Goal: Task Accomplishment & Management: Manage account settings

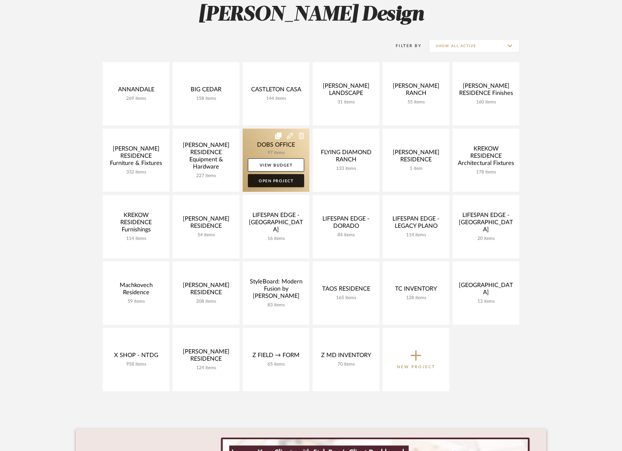
scroll to position [104, 0]
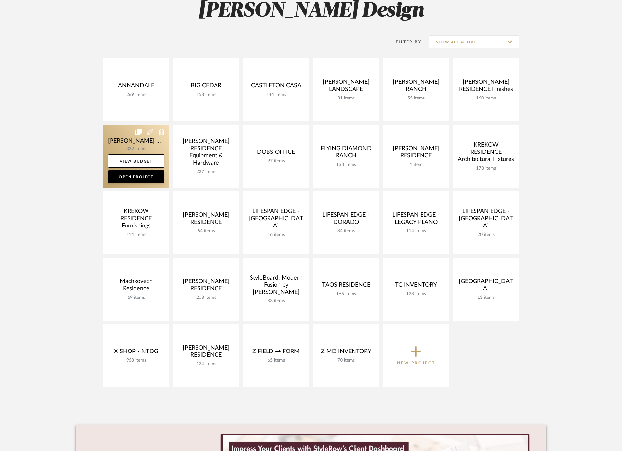
click at [113, 135] on link at bounding box center [136, 156] width 67 height 63
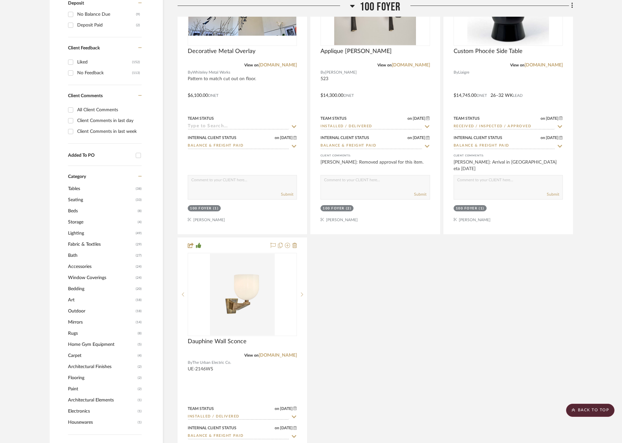
scroll to position [569, 0]
click at [88, 276] on span "Window Coverings" at bounding box center [101, 276] width 66 height 11
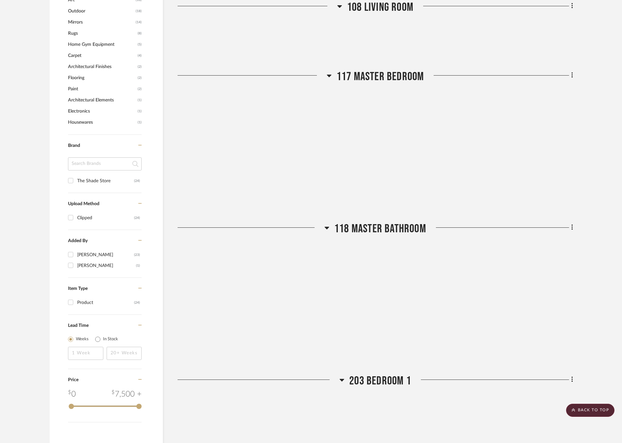
scroll to position [259, 0]
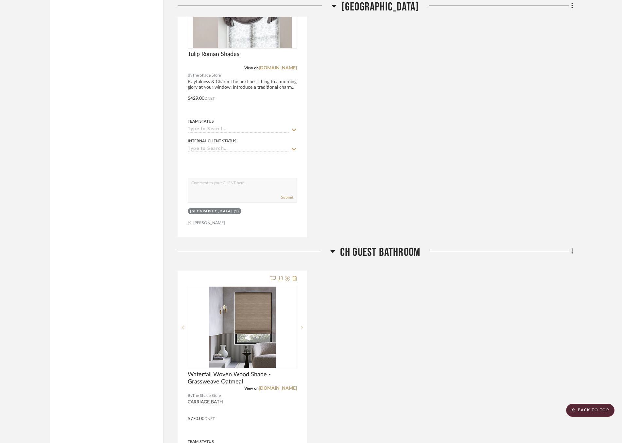
scroll to position [5033, 0]
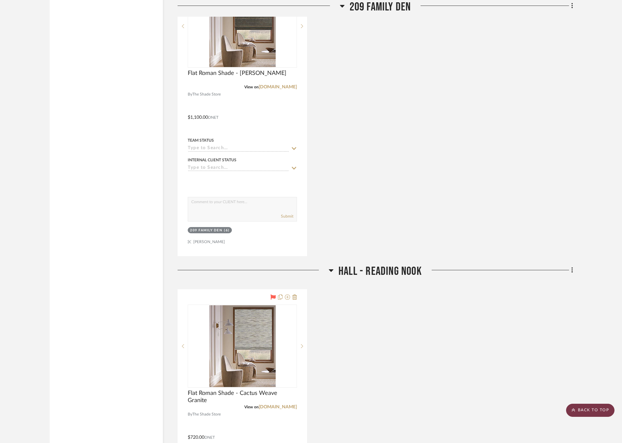
click at [577, 409] on scroll-to-top-button "BACK TO TOP" at bounding box center [590, 410] width 48 height 13
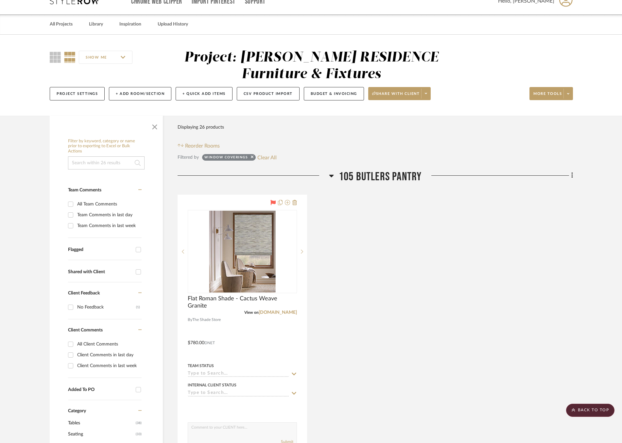
scroll to position [0, 0]
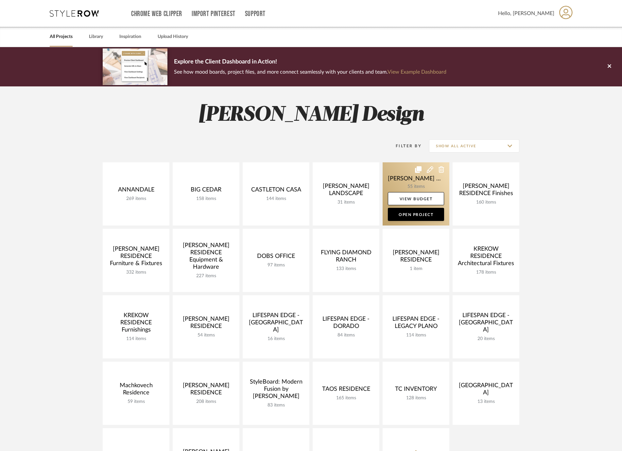
click at [401, 177] on link at bounding box center [416, 193] width 67 height 63
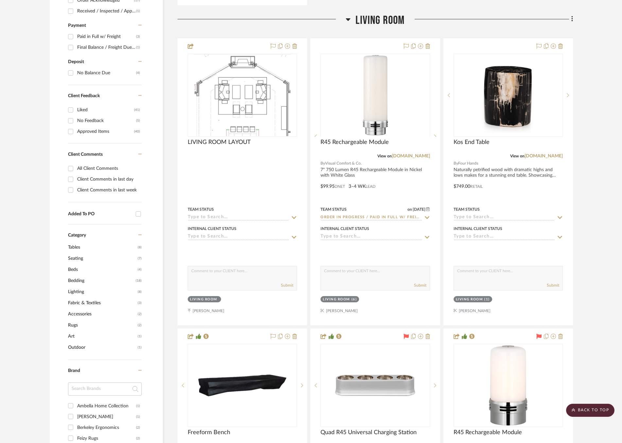
scroll to position [480, 0]
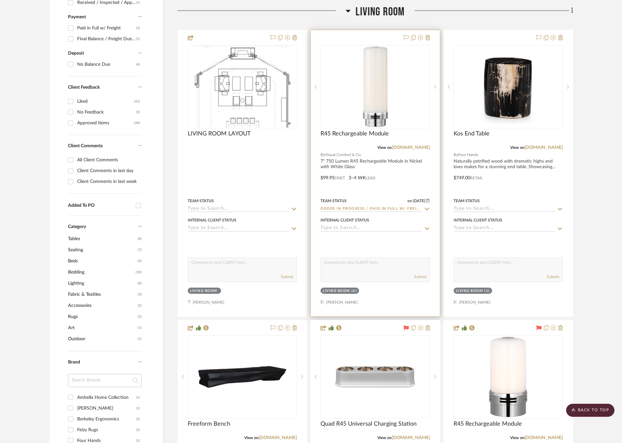
click at [426, 208] on icon at bounding box center [427, 209] width 5 height 3
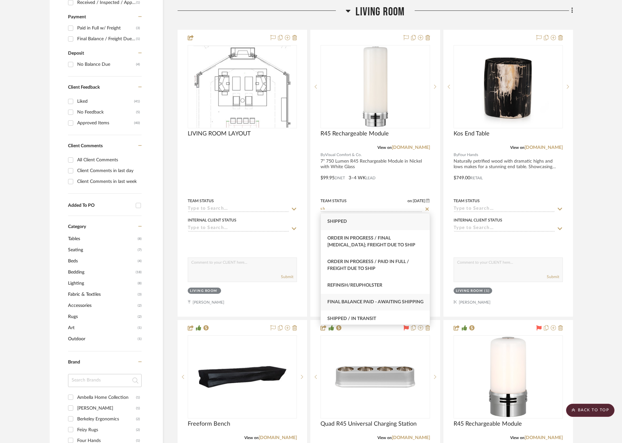
scroll to position [26, 0]
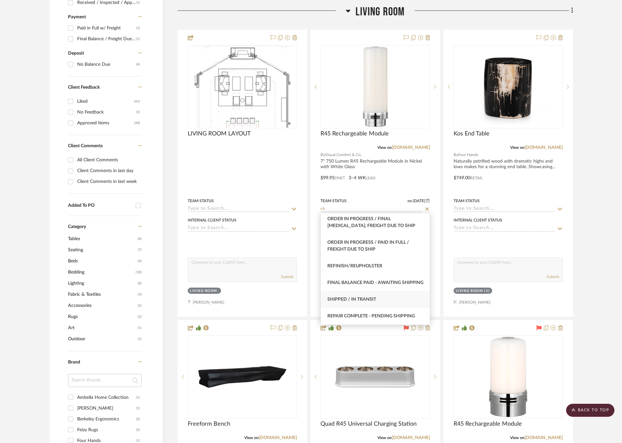
type input "sh"
click at [378, 294] on div "Shipped / In Transit" at bounding box center [375, 299] width 109 height 17
type input "10/1/2025"
type input "Shipped / In Transit"
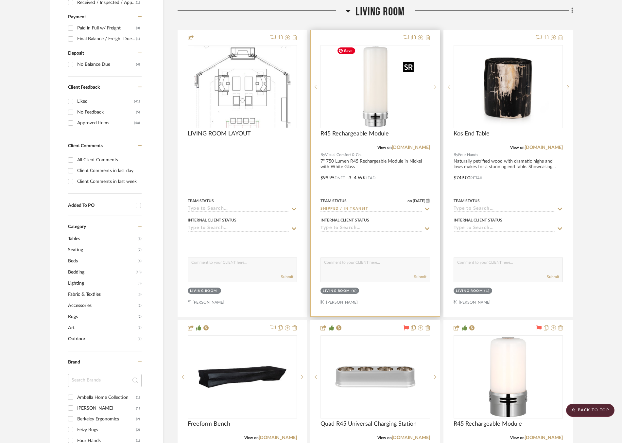
click at [397, 97] on img "0" at bounding box center [375, 87] width 82 height 82
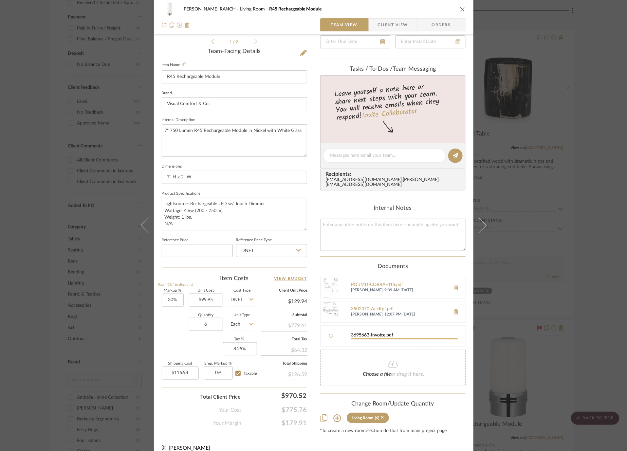
scroll to position [0, 0]
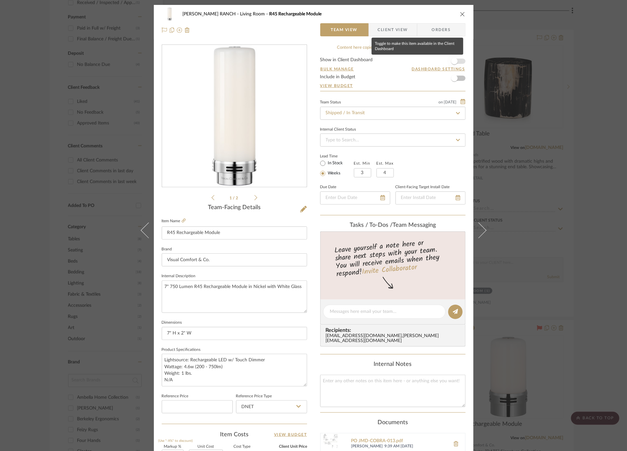
click at [454, 60] on span "button" at bounding box center [454, 61] width 7 height 7
click at [395, 27] on span "Client View" at bounding box center [393, 29] width 30 height 13
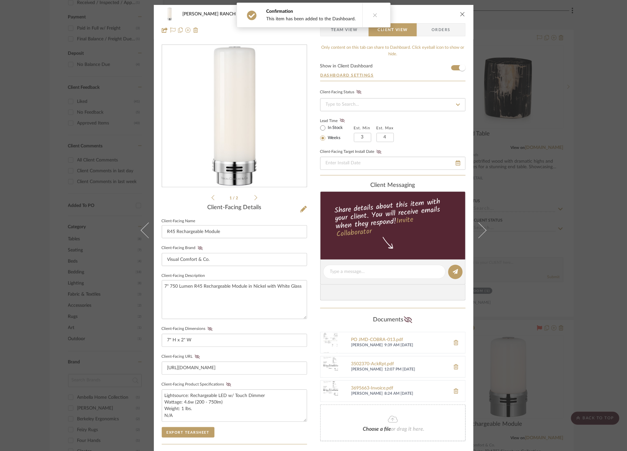
scroll to position [96, 0]
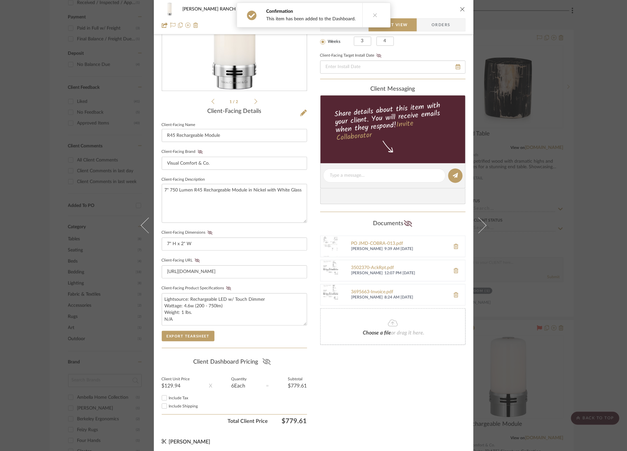
click at [265, 357] on fa-icon at bounding box center [266, 362] width 8 height 10
click at [568, 334] on div "COBLE RANCH Living Room R45 Rechargeable Module Team View Client View Orders 1 …" at bounding box center [313, 225] width 627 height 451
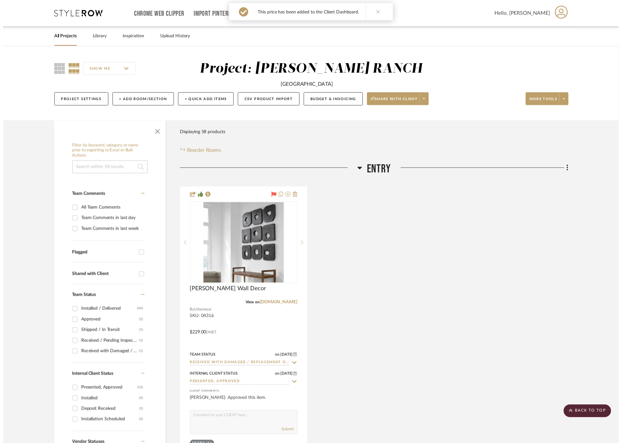
scroll to position [480, 0]
